Goal: Navigation & Orientation: Go to known website

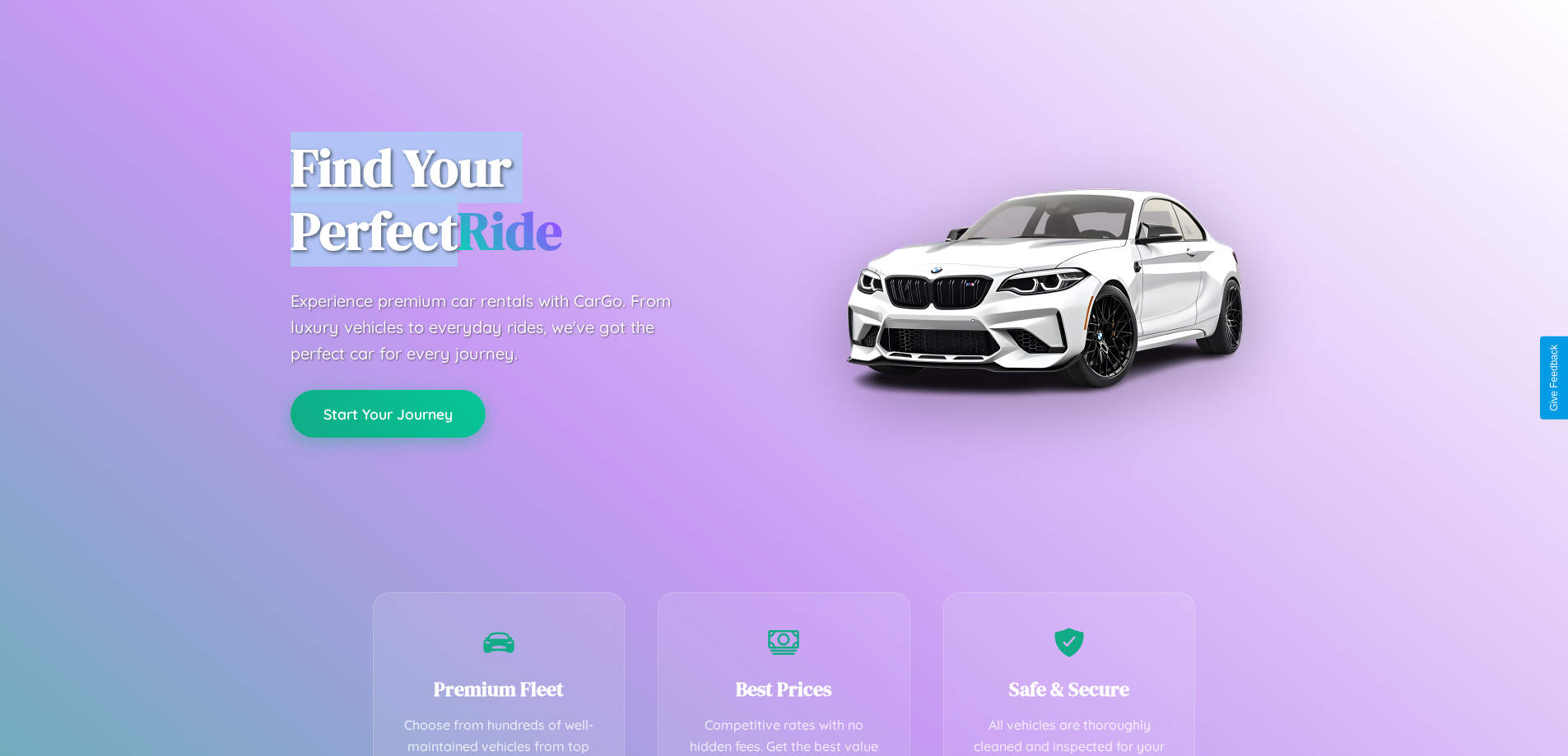
click at [387, 414] on button "Start Your Journey" at bounding box center [388, 414] width 195 height 48
click at [387, 413] on button "Start Your Journey" at bounding box center [388, 414] width 195 height 48
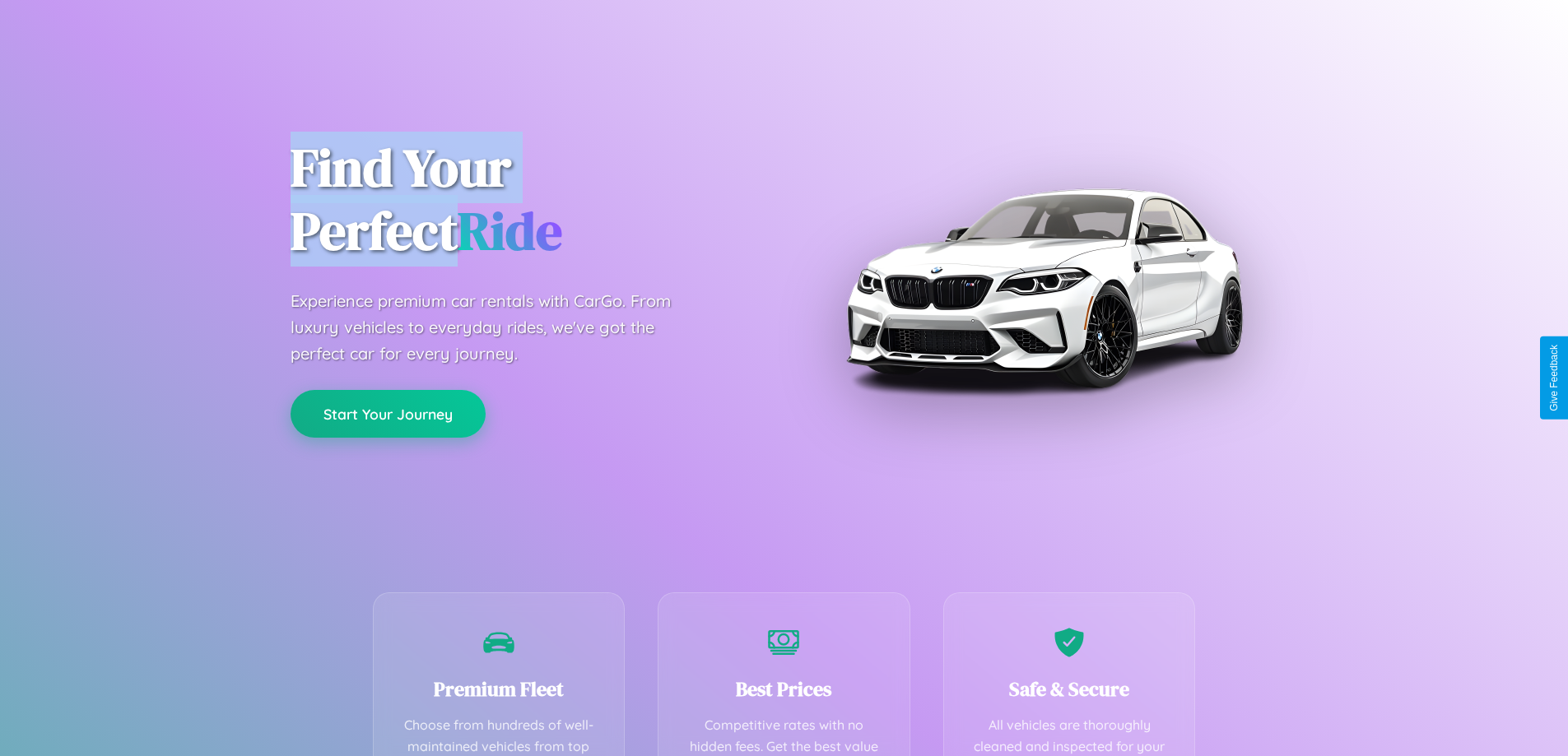
click at [387, 413] on button "Start Your Journey" at bounding box center [388, 414] width 195 height 48
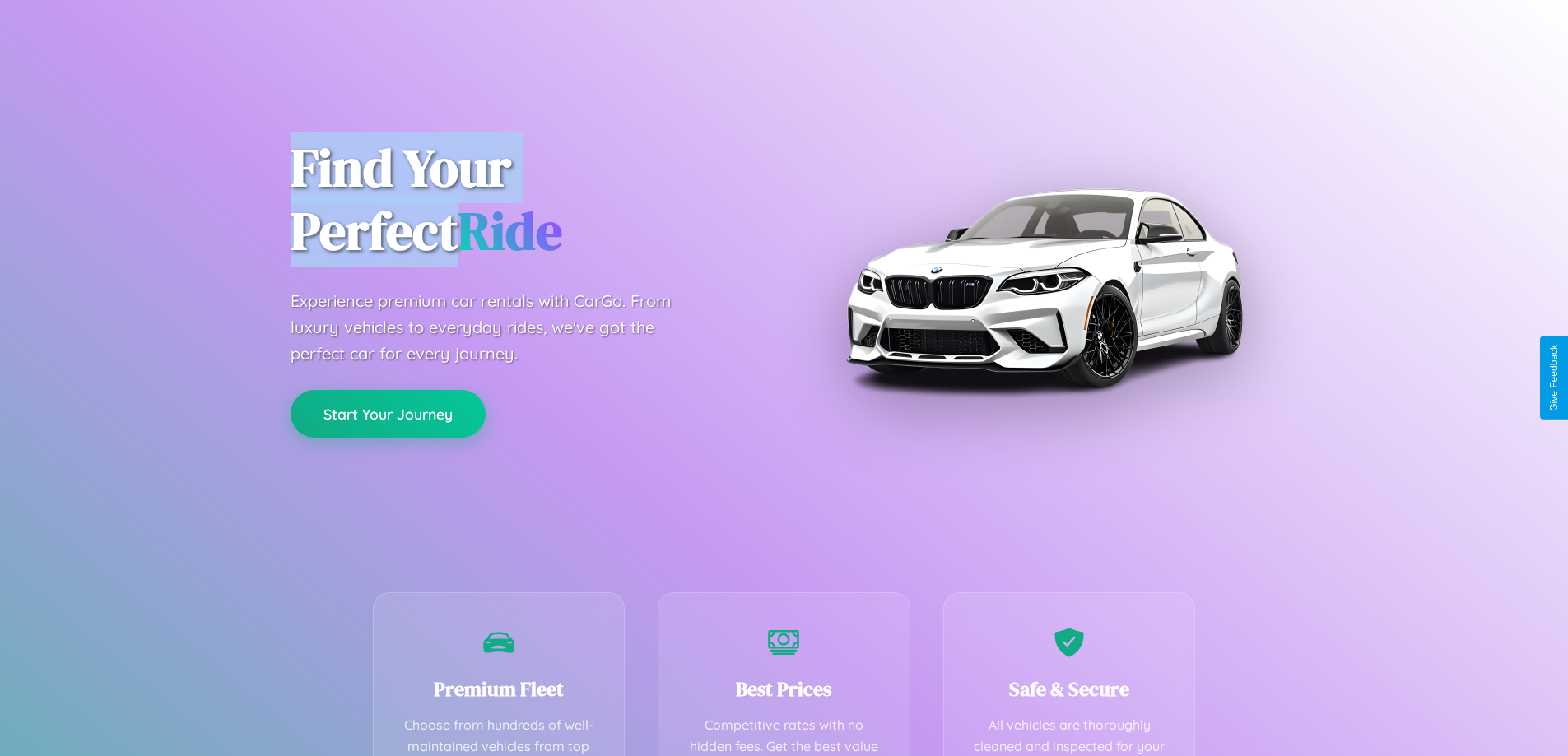
click at [387, 413] on button "Start Your Journey" at bounding box center [388, 414] width 195 height 48
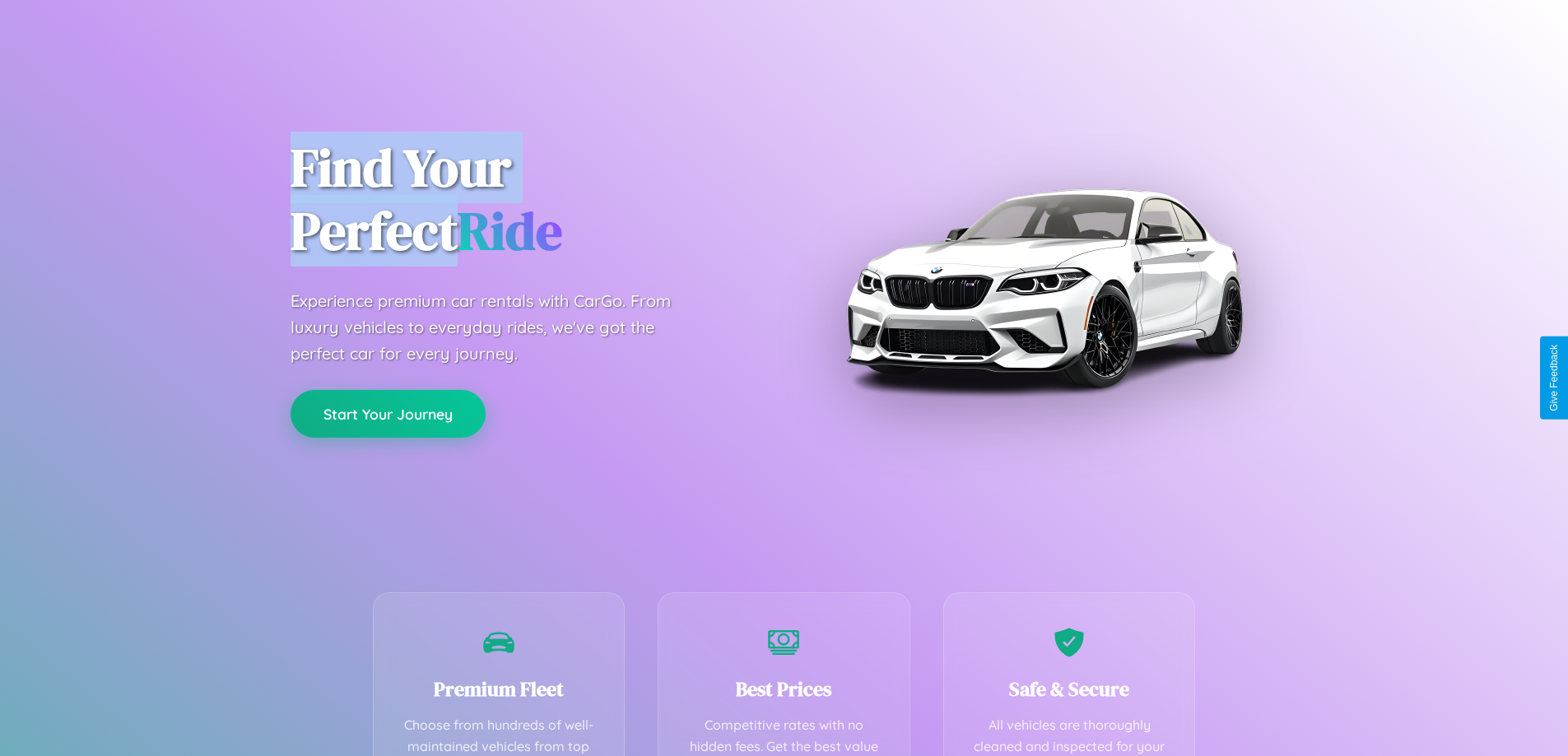
click at [387, 413] on button "Start Your Journey" at bounding box center [388, 414] width 195 height 48
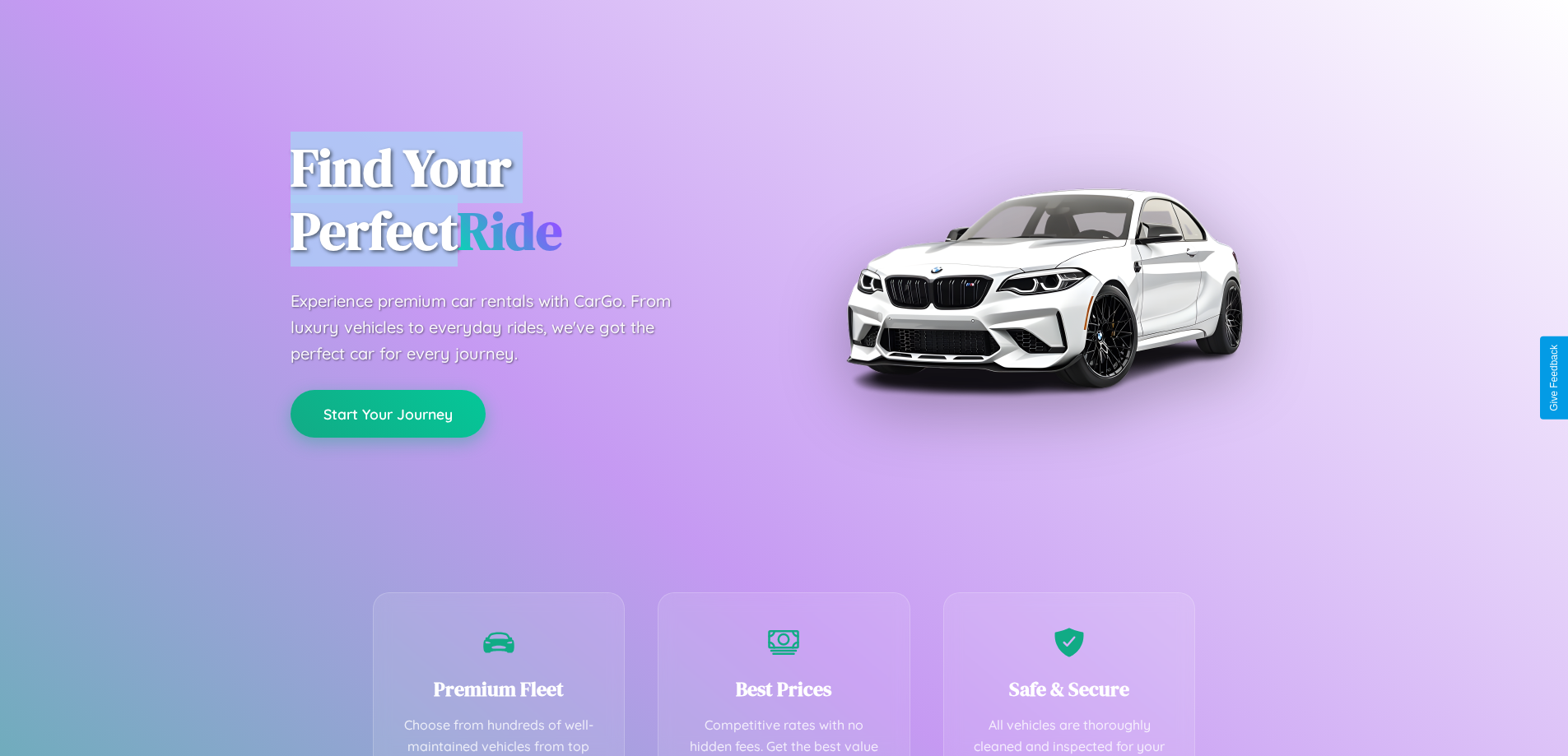
click at [387, 413] on button "Start Your Journey" at bounding box center [388, 414] width 195 height 48
